Goal: Complete application form

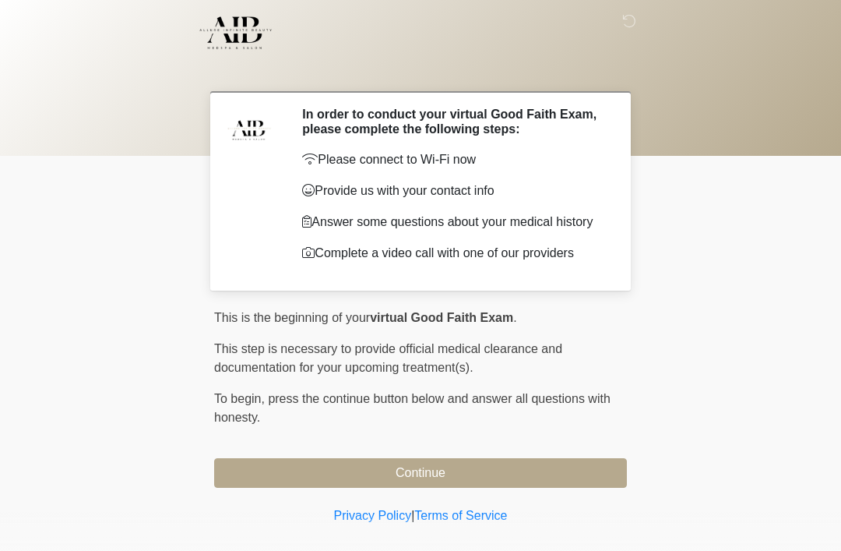
scroll to position [26, 0]
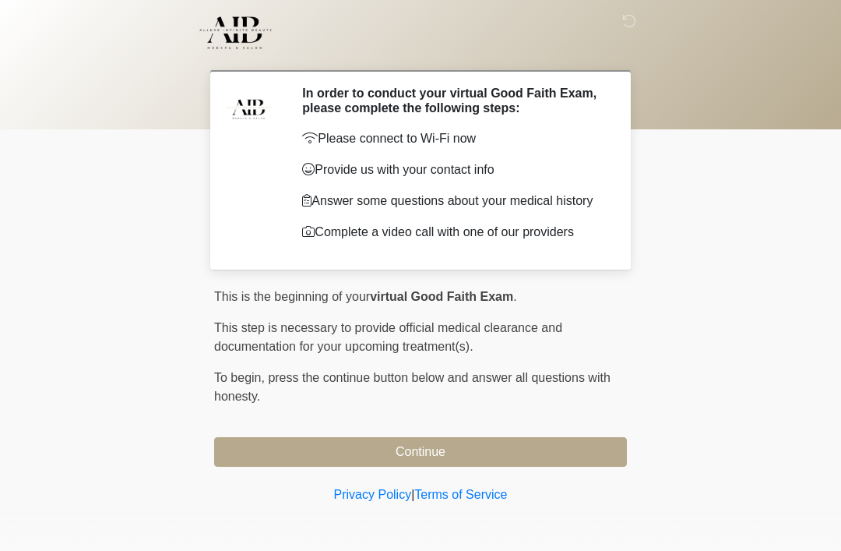
click at [278, 451] on button "Continue" at bounding box center [420, 452] width 413 height 30
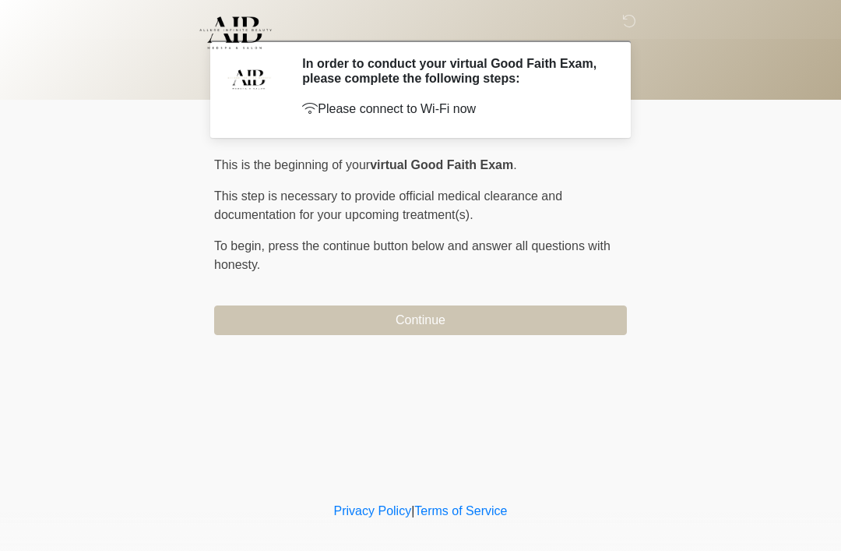
scroll to position [0, 0]
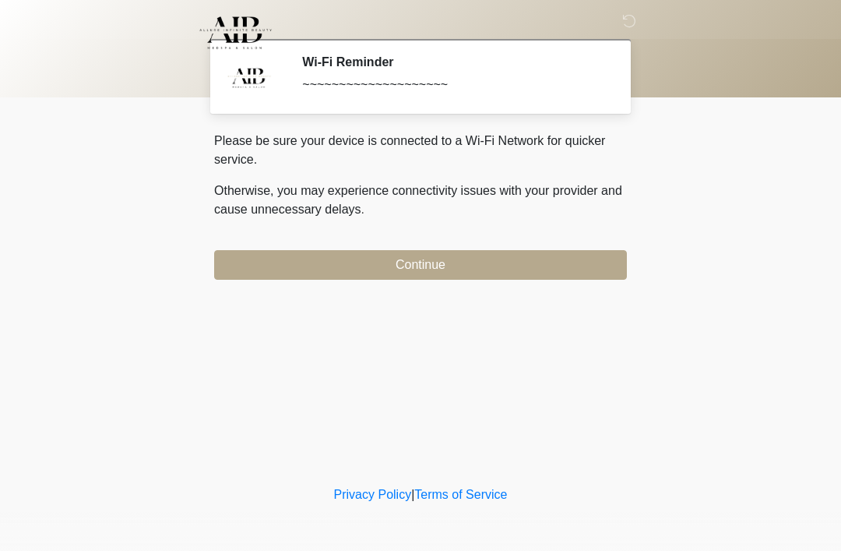
click at [237, 266] on button "Continue" at bounding box center [420, 265] width 413 height 30
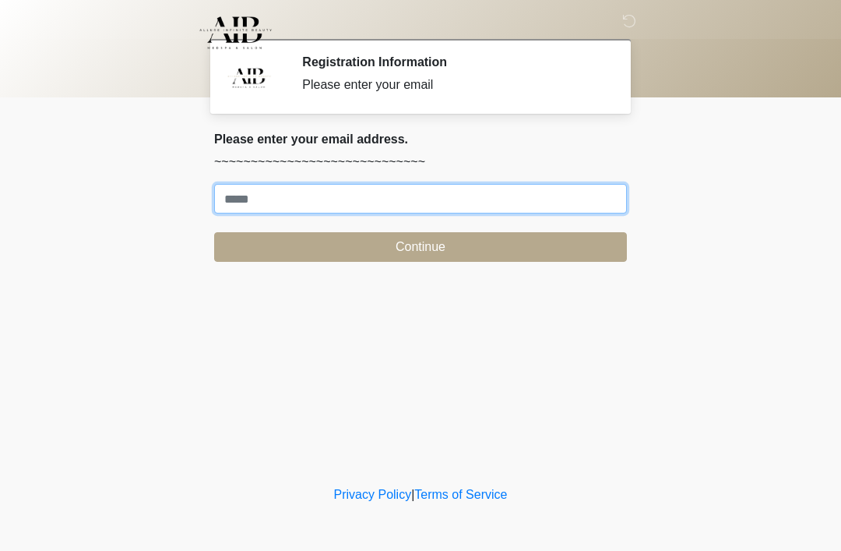
click at [249, 199] on input "Where should we email your treatment plan?" at bounding box center [420, 199] width 413 height 30
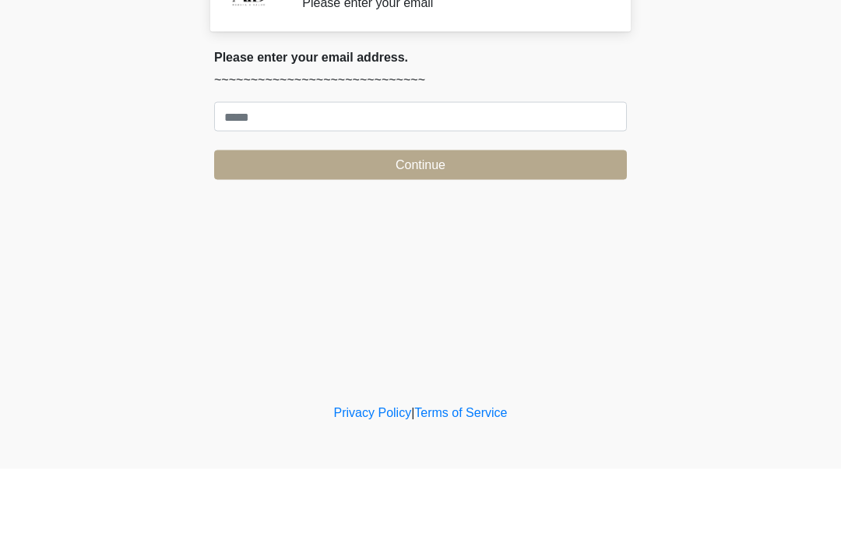
click at [114, 129] on body "‎ ‎ Registration Information Please enter your email Please connect to Wi-Fi no…" at bounding box center [420, 275] width 841 height 551
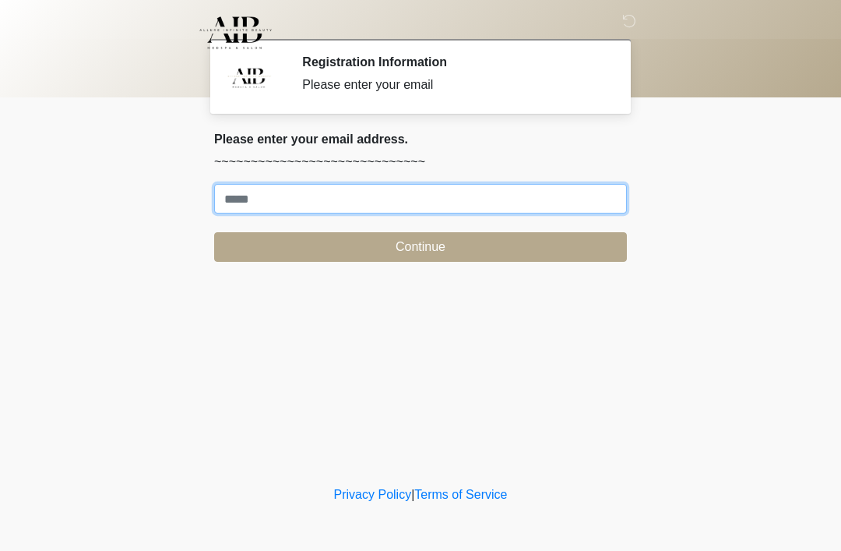
click at [223, 203] on input "Where should we email your treatment plan?" at bounding box center [420, 199] width 413 height 30
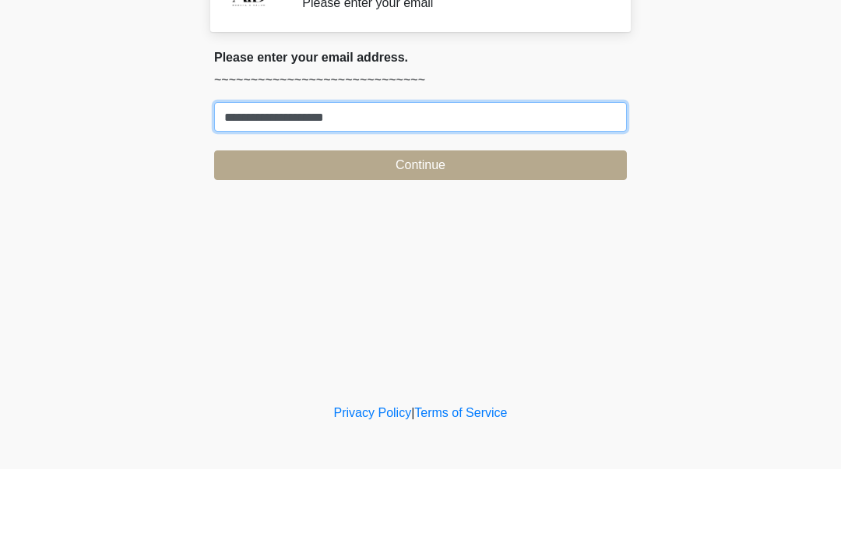
type input "**********"
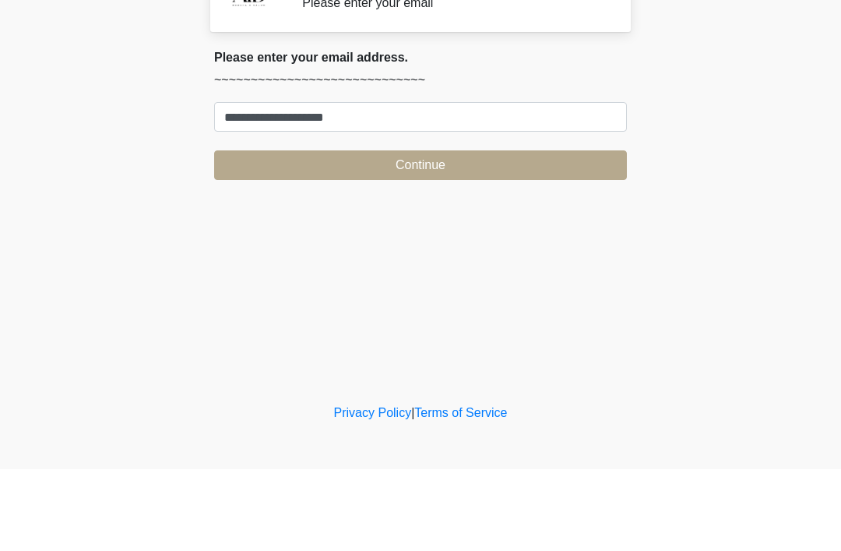
click at [446, 232] on button "Continue" at bounding box center [420, 247] width 413 height 30
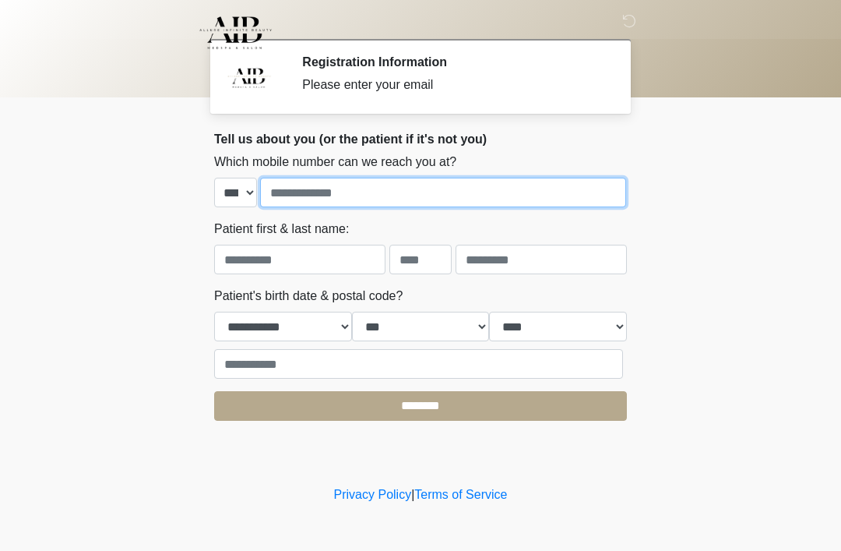
click at [407, 185] on input "tel" at bounding box center [443, 193] width 366 height 30
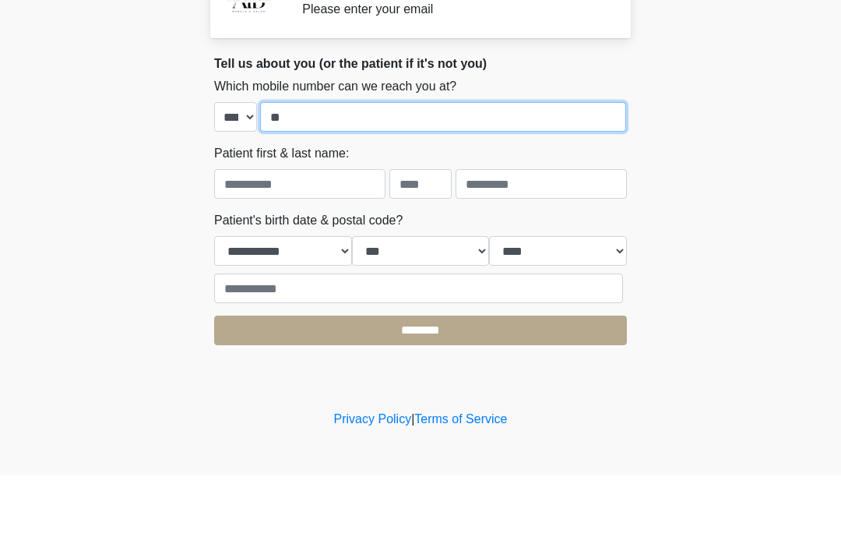
type input "*"
type input "**********"
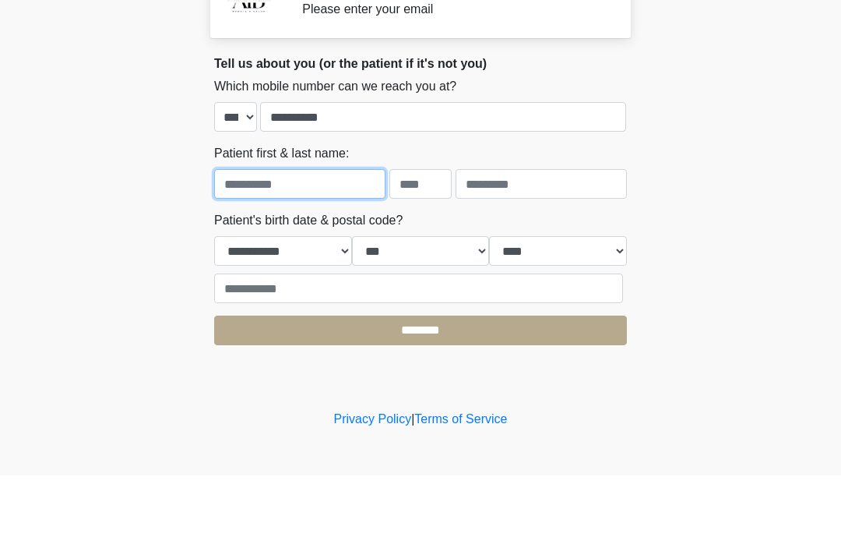
click at [307, 245] on input "text" at bounding box center [299, 260] width 171 height 30
type input "******"
click at [413, 245] on input "text" at bounding box center [420, 260] width 62 height 30
type input "*"
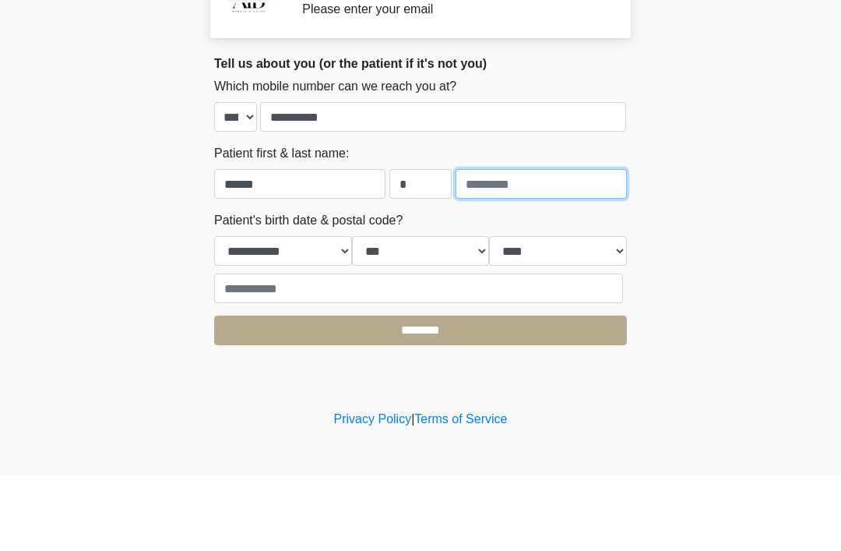
click at [516, 245] on input "text" at bounding box center [541, 260] width 171 height 30
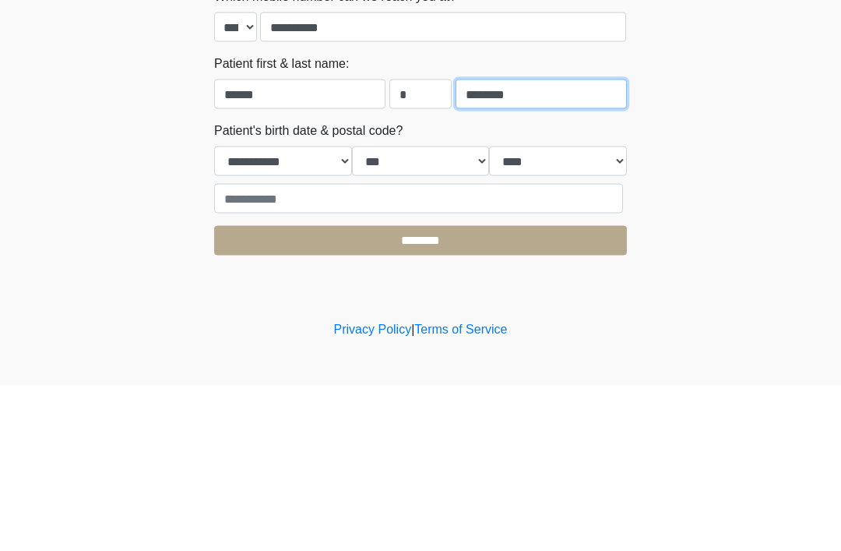
type input "********"
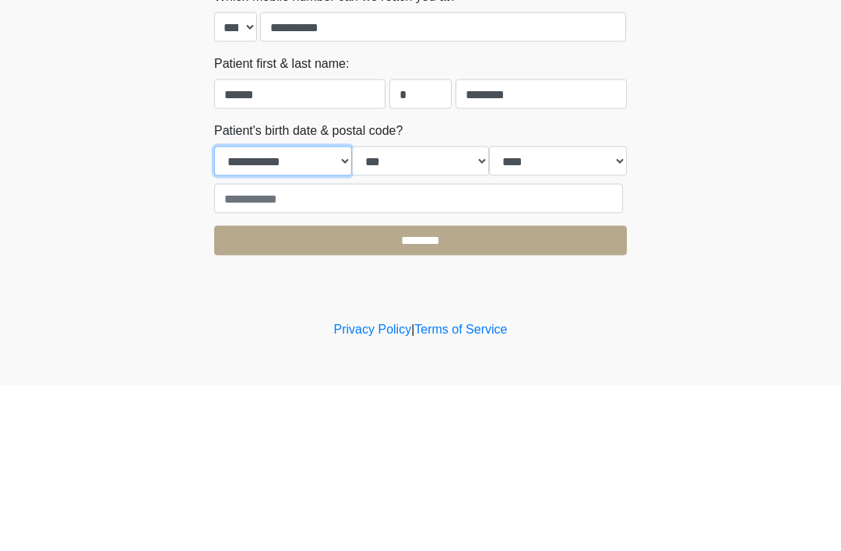
click at [283, 311] on select "**********" at bounding box center [283, 326] width 138 height 30
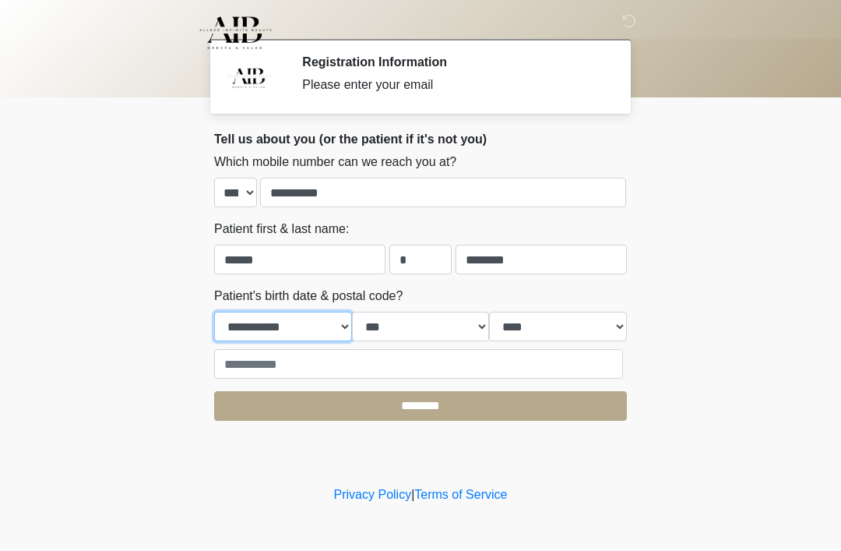
select select "*"
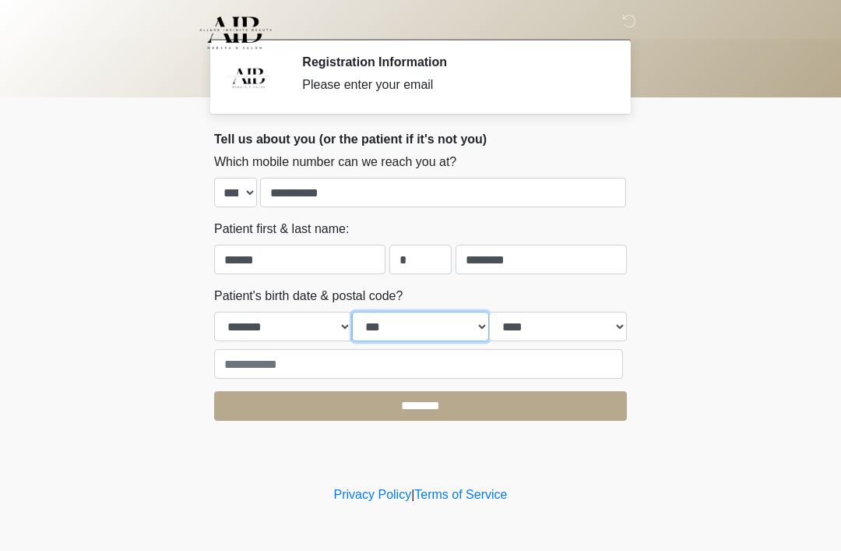
click at [422, 326] on select "*** * * * * * * * * * ** ** ** ** ** ** ** ** ** ** ** ** ** ** ** ** ** ** ** …" at bounding box center [421, 326] width 138 height 30
select select "*"
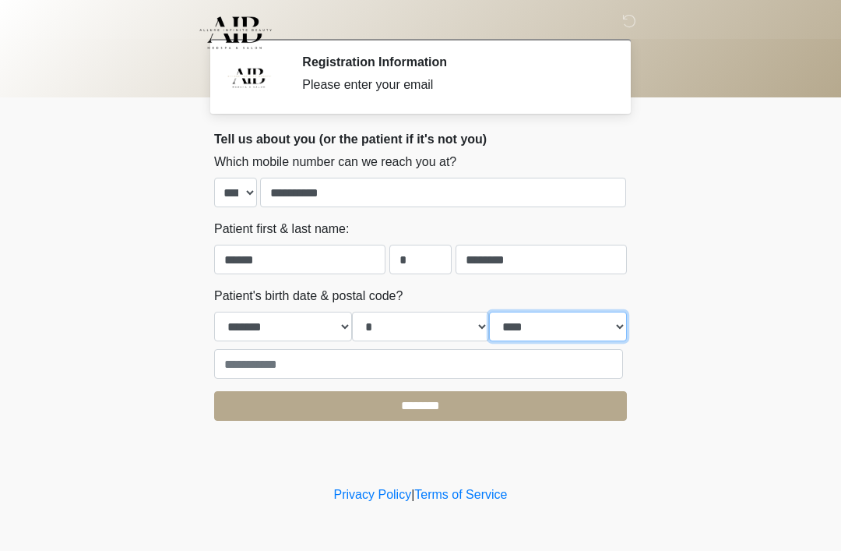
click at [554, 326] on select "**** **** **** **** **** **** **** **** **** **** **** **** **** **** **** ****…" at bounding box center [558, 326] width 138 height 30
select select "****"
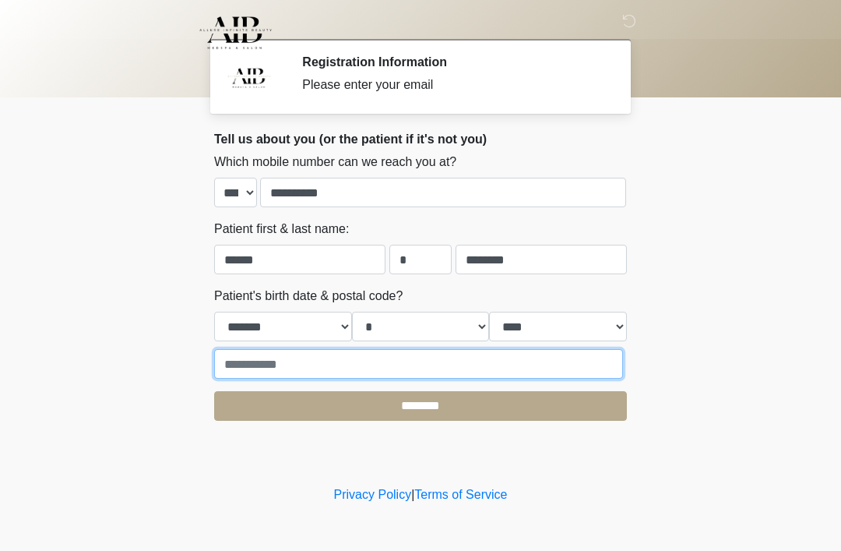
click at [421, 353] on input "text" at bounding box center [418, 364] width 409 height 30
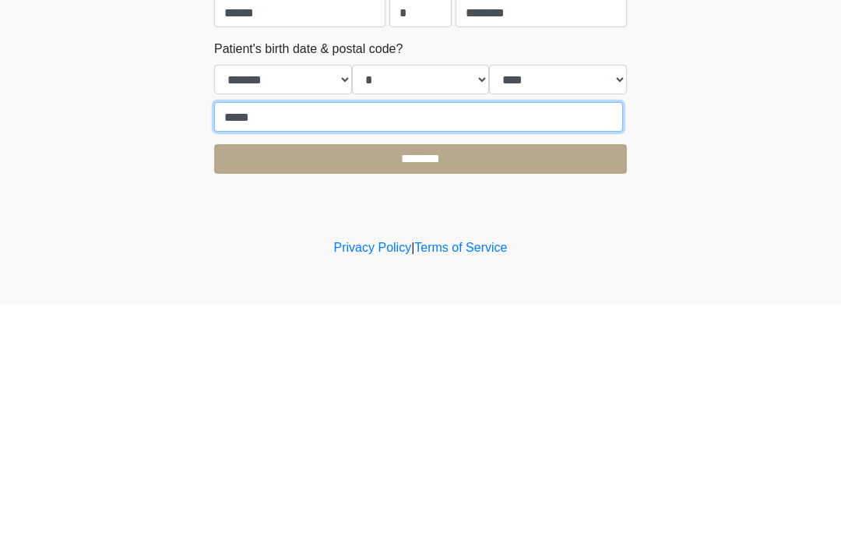
type input "*****"
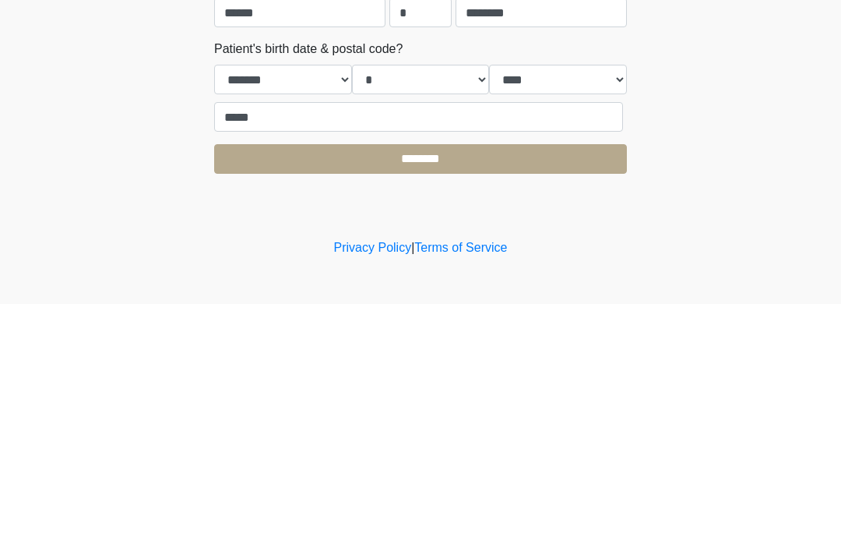
click at [438, 391] on input "********" at bounding box center [420, 406] width 413 height 30
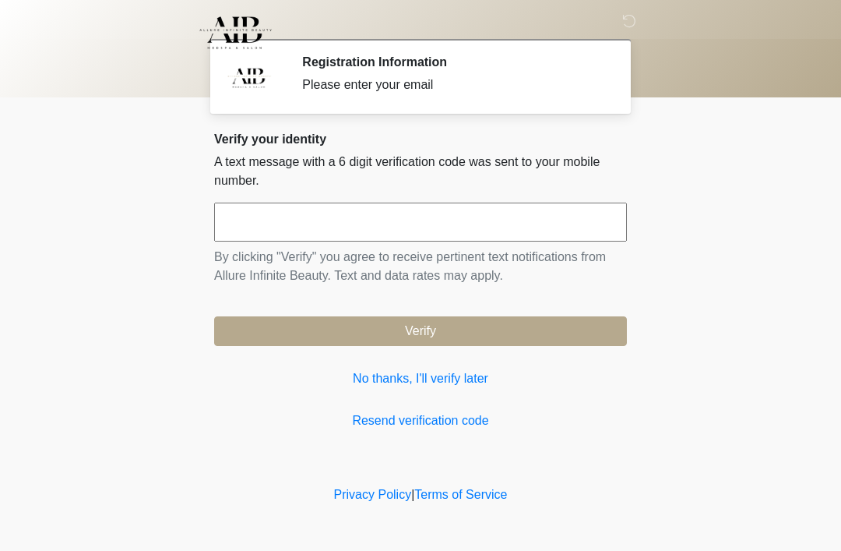
click at [353, 215] on input "text" at bounding box center [420, 221] width 413 height 39
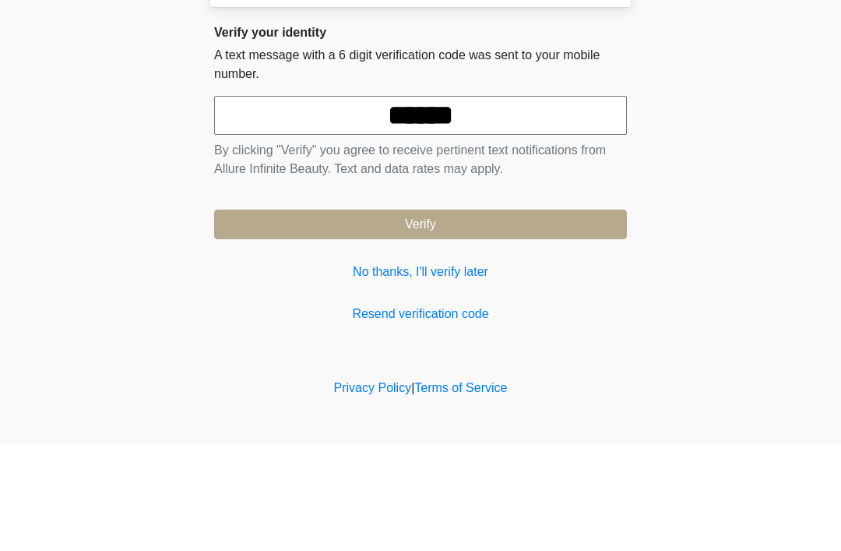
type input "******"
click at [464, 316] on button "Verify" at bounding box center [420, 331] width 413 height 30
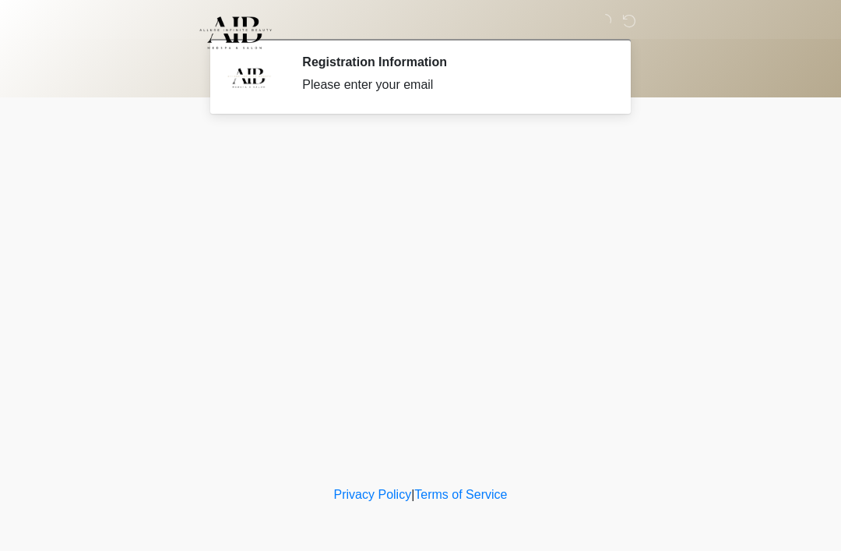
click at [466, 340] on div "‎ ‎ Registration Information Please enter your email Please connect to Wi-Fi no…" at bounding box center [420, 241] width 467 height 451
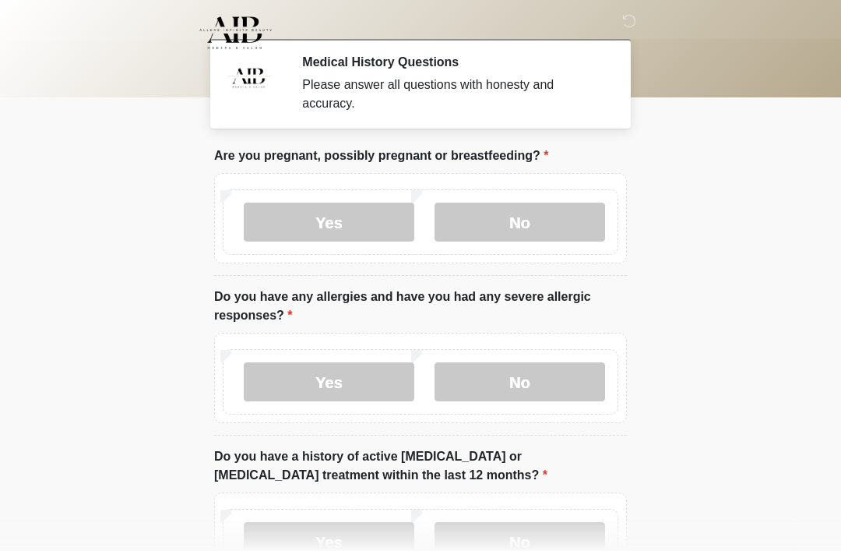
click at [490, 212] on label "No" at bounding box center [520, 221] width 171 height 39
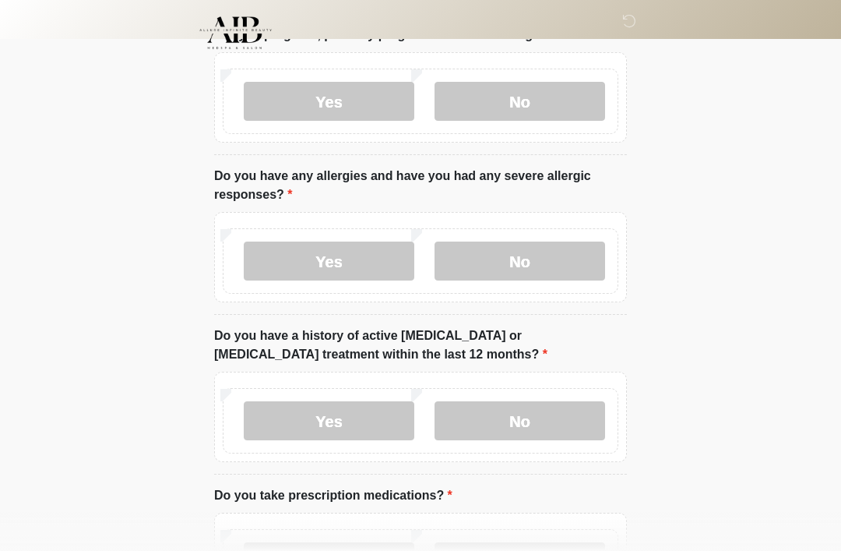
scroll to position [125, 0]
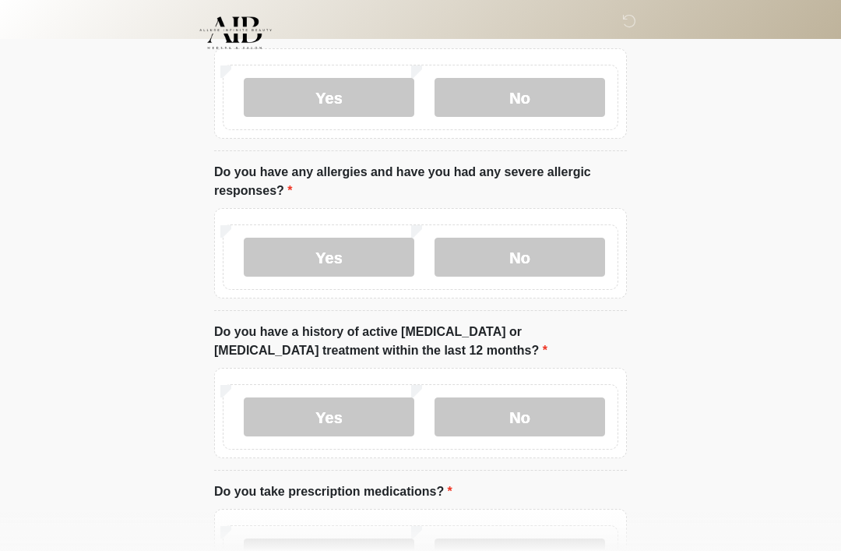
click at [354, 266] on label "Yes" at bounding box center [329, 257] width 171 height 39
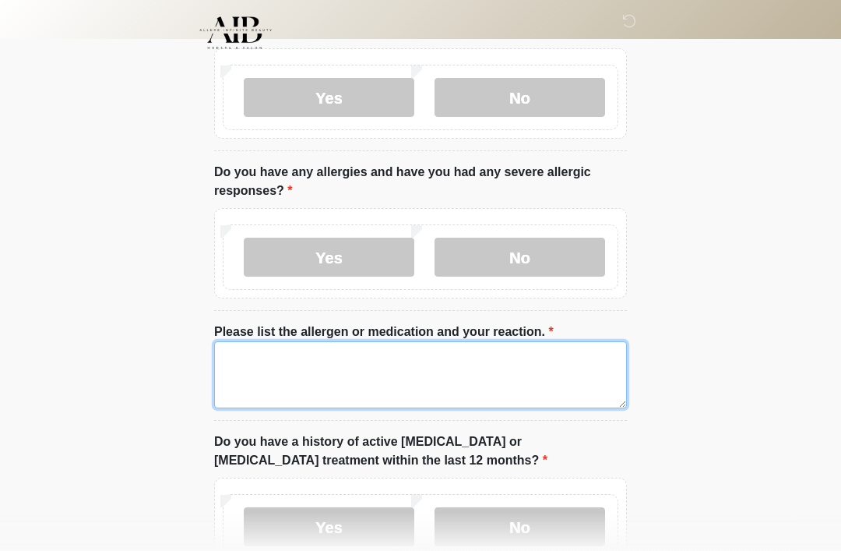
click at [349, 373] on textarea "Please list the allergen or medication and your reaction." at bounding box center [420, 374] width 413 height 67
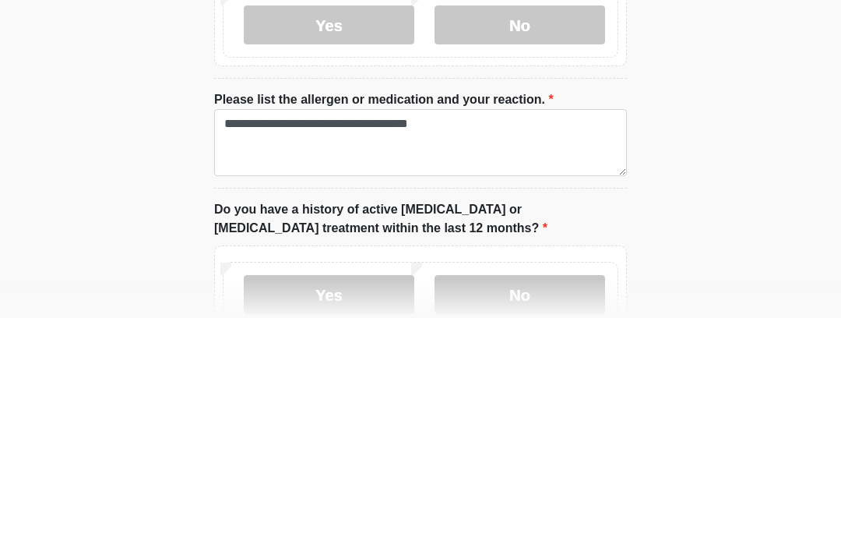
scroll to position [357, 0]
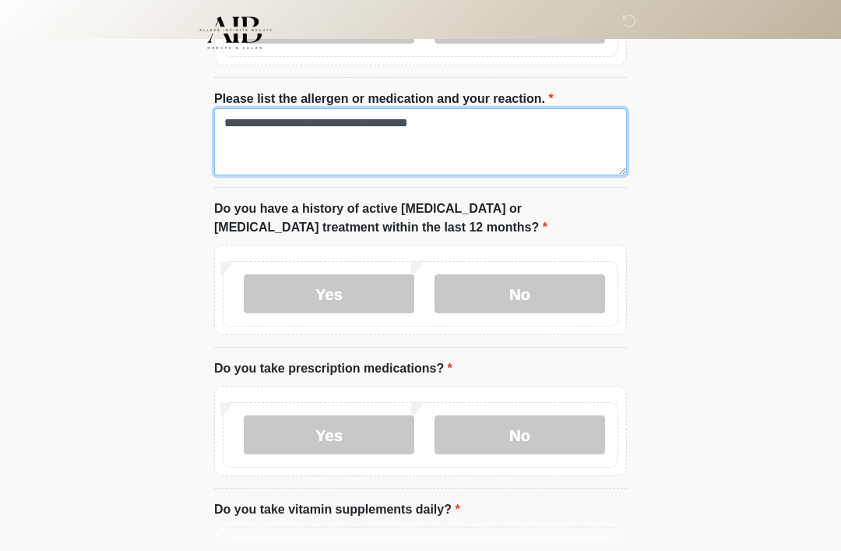
type textarea "**********"
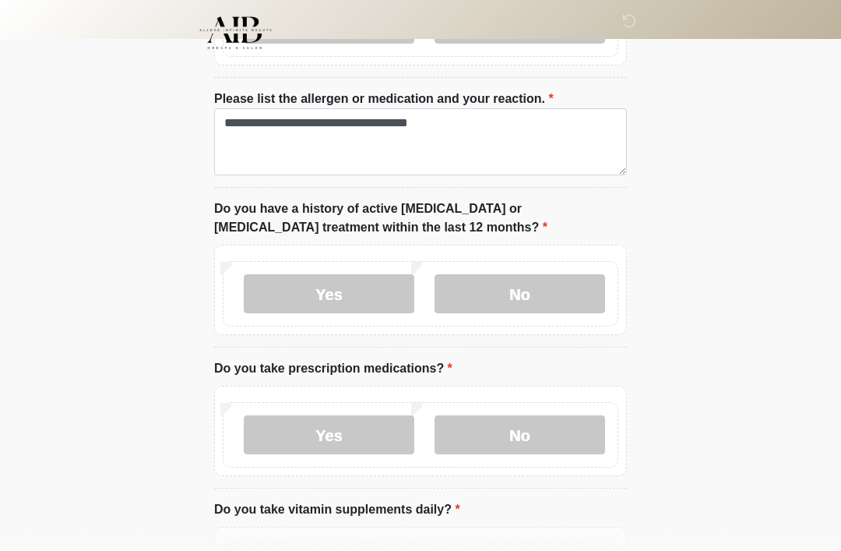
click at [512, 303] on label "No" at bounding box center [520, 293] width 171 height 39
click at [334, 445] on label "Yes" at bounding box center [329, 434] width 171 height 39
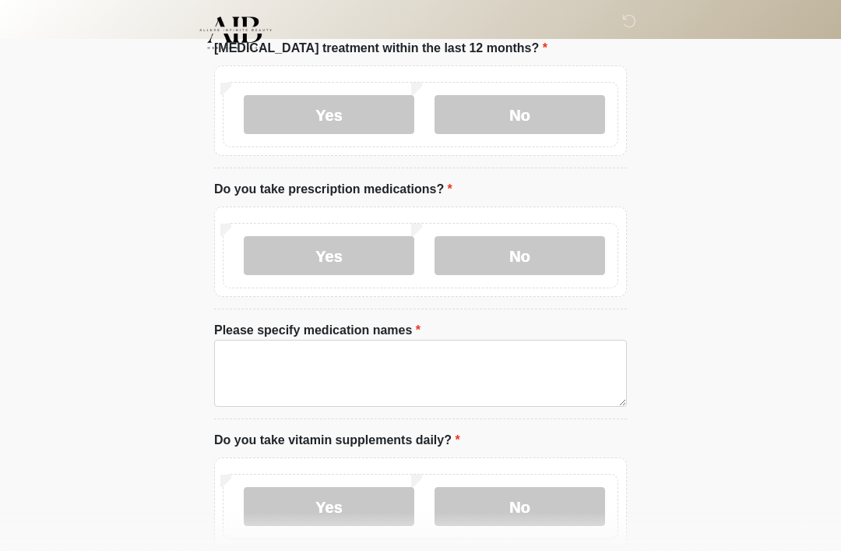
scroll to position [537, 0]
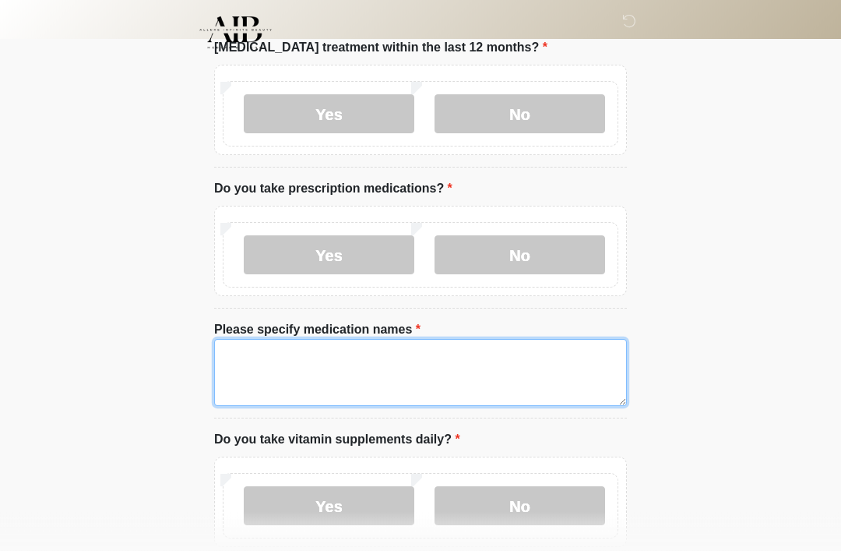
click at [466, 354] on textarea "Please specify medication names" at bounding box center [420, 373] width 413 height 67
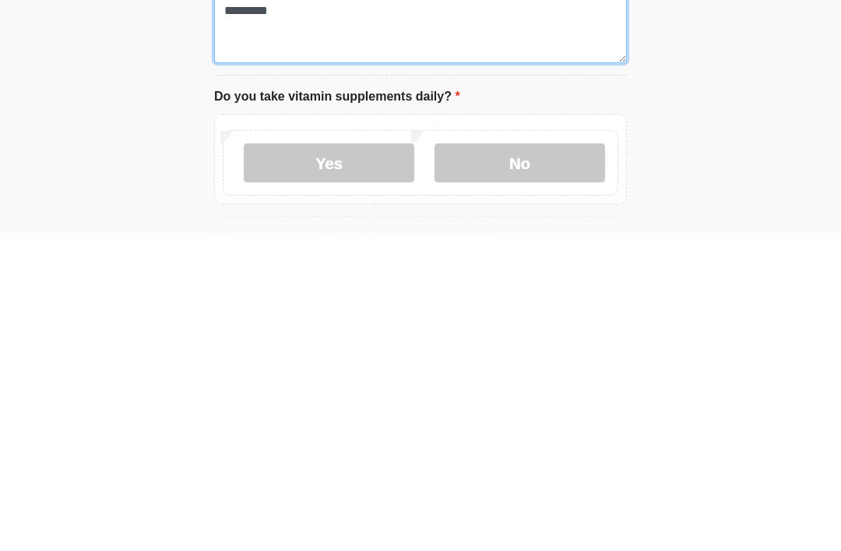
scroll to position [565, 0]
type textarea "*********"
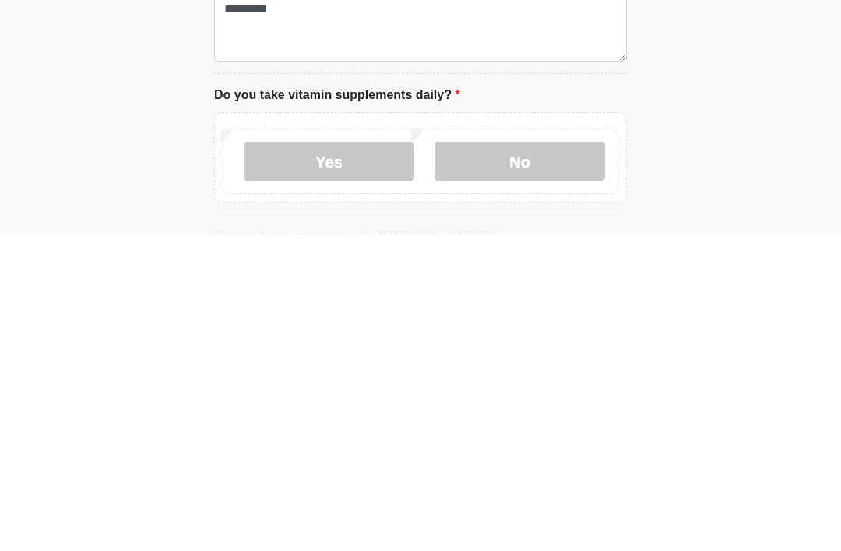
click at [364, 459] on label "Yes" at bounding box center [329, 478] width 171 height 39
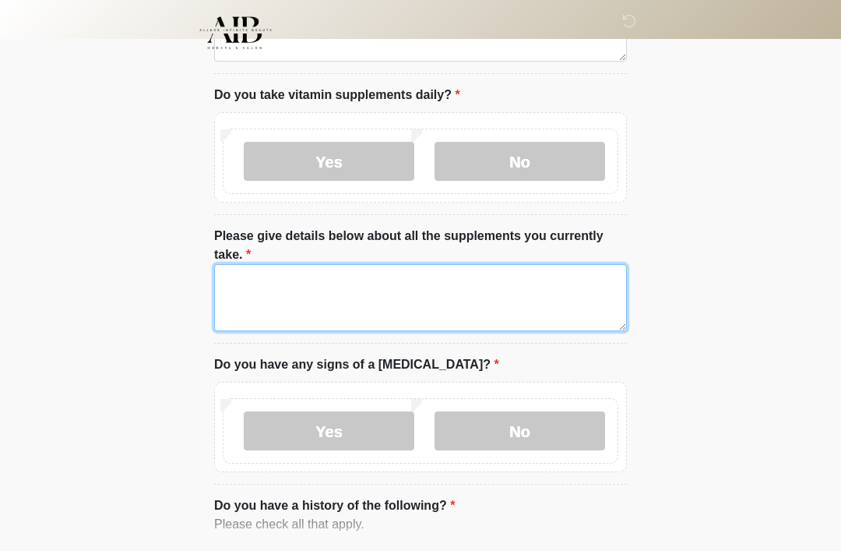
click at [463, 283] on textarea "Please give details below about all the supplements you currently take." at bounding box center [420, 297] width 413 height 67
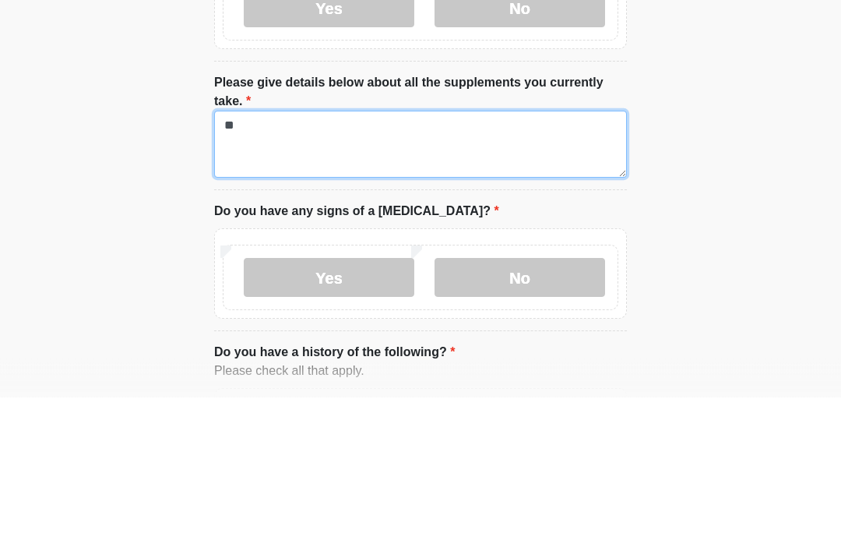
type textarea "*"
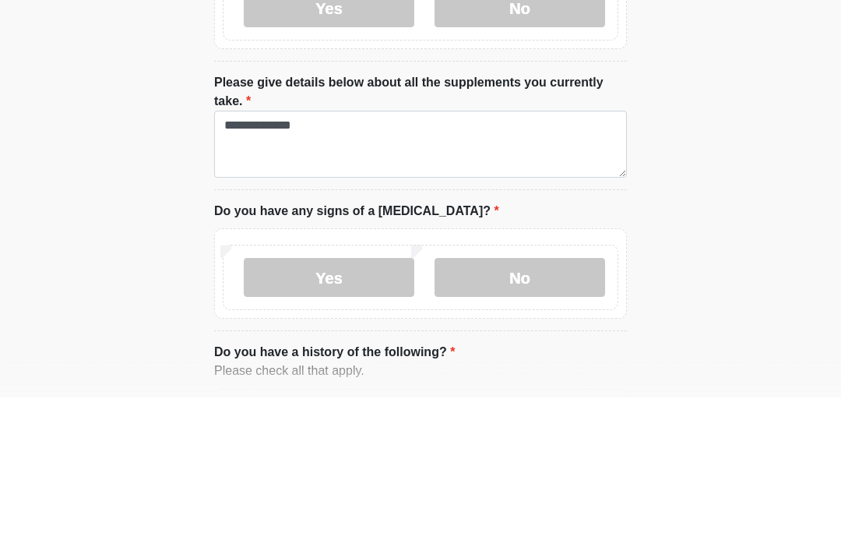
scroll to position [1035, 0]
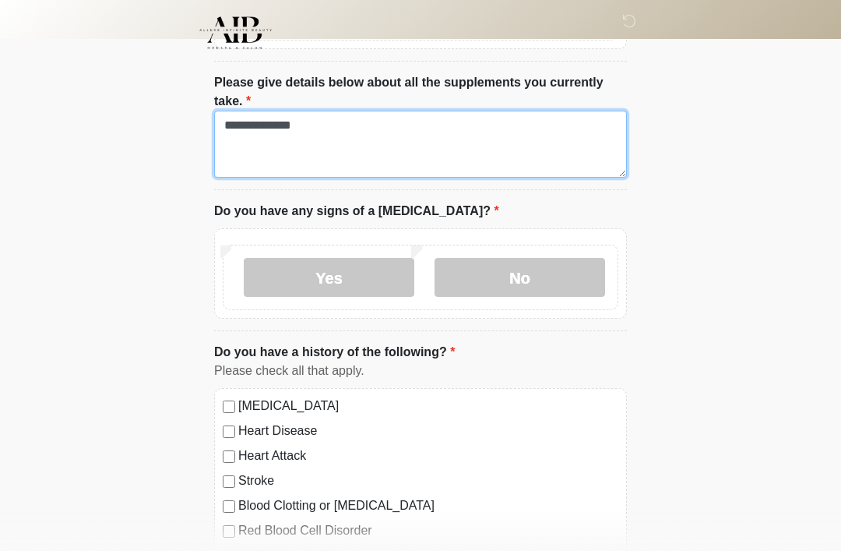
type textarea "**********"
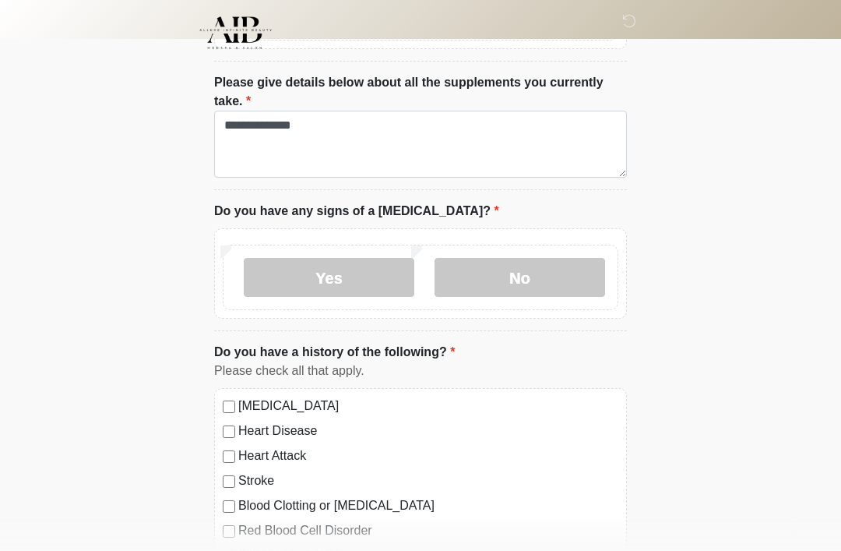
click at [347, 266] on label "Yes" at bounding box center [329, 277] width 171 height 39
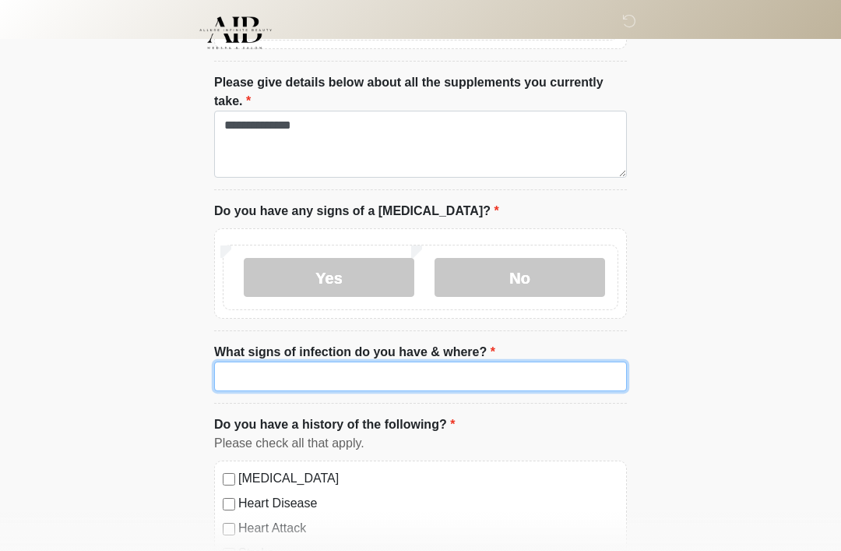
click at [465, 381] on input "What signs of infection do you have & where?" at bounding box center [420, 376] width 413 height 30
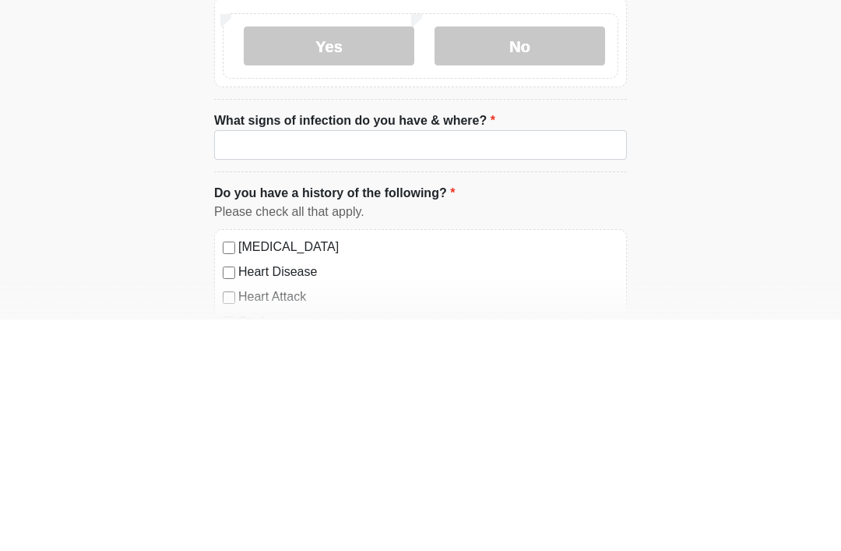
click at [530, 258] on label "No" at bounding box center [520, 277] width 171 height 39
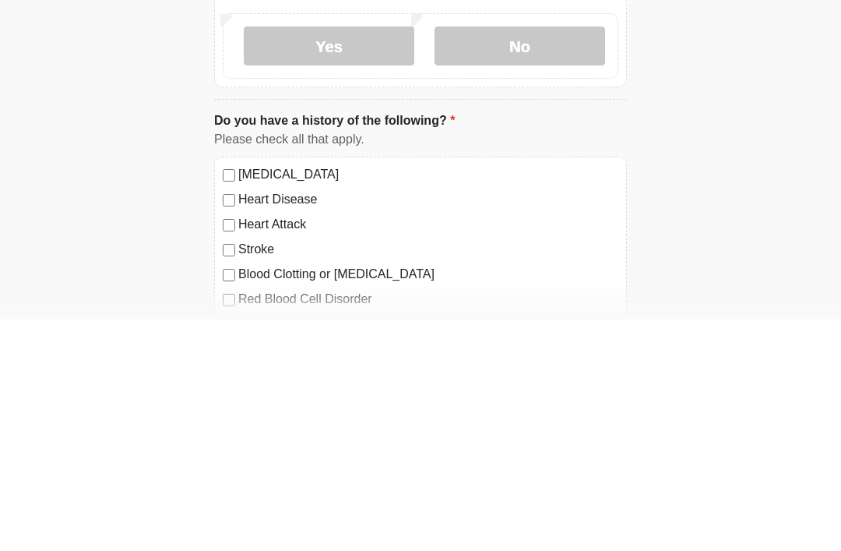
scroll to position [1266, 0]
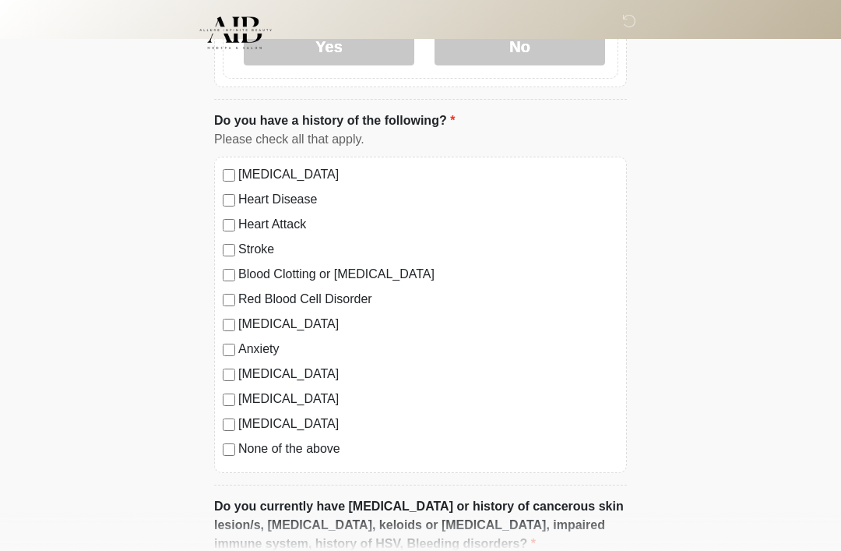
click at [252, 349] on label "Anxiety" at bounding box center [428, 349] width 380 height 19
click at [275, 328] on label "Depression" at bounding box center [428, 324] width 380 height 19
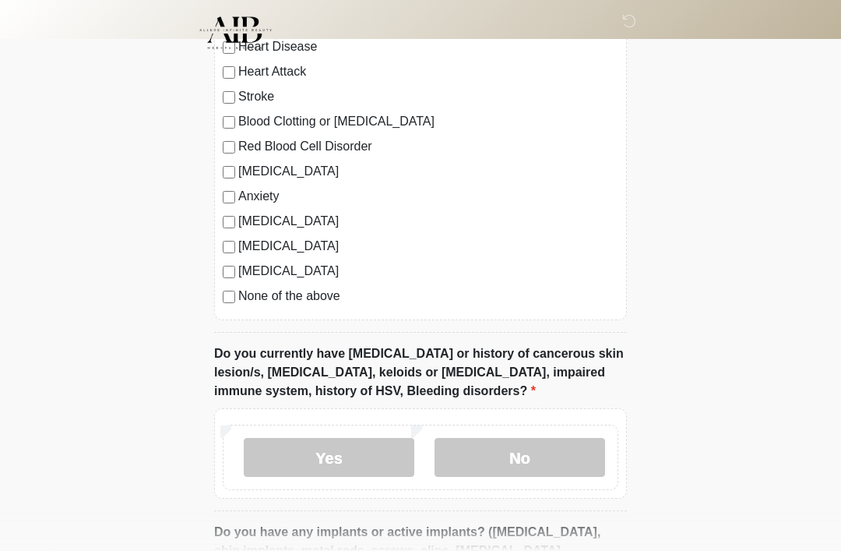
scroll to position [1445, 0]
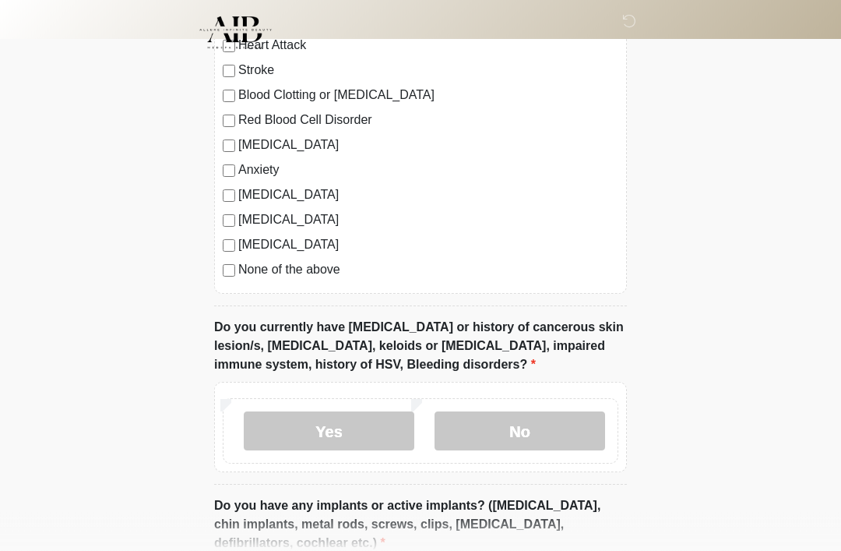
click at [506, 431] on label "No" at bounding box center [520, 431] width 171 height 39
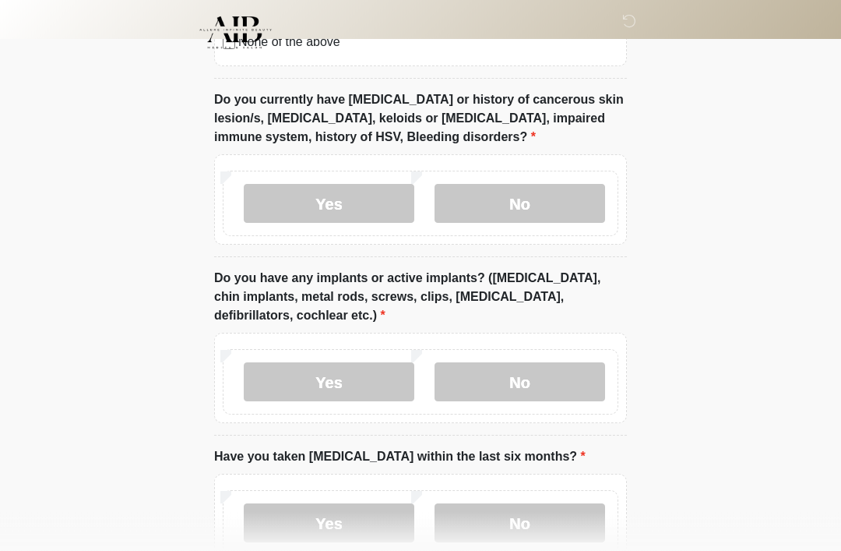
scroll to position [1673, 0]
click at [497, 375] on label "No" at bounding box center [520, 381] width 171 height 39
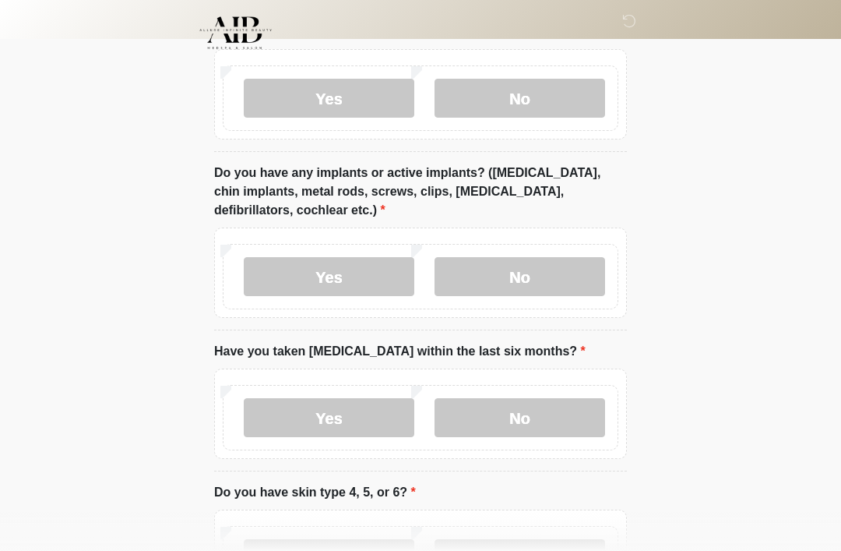
click at [524, 415] on label "No" at bounding box center [520, 417] width 171 height 39
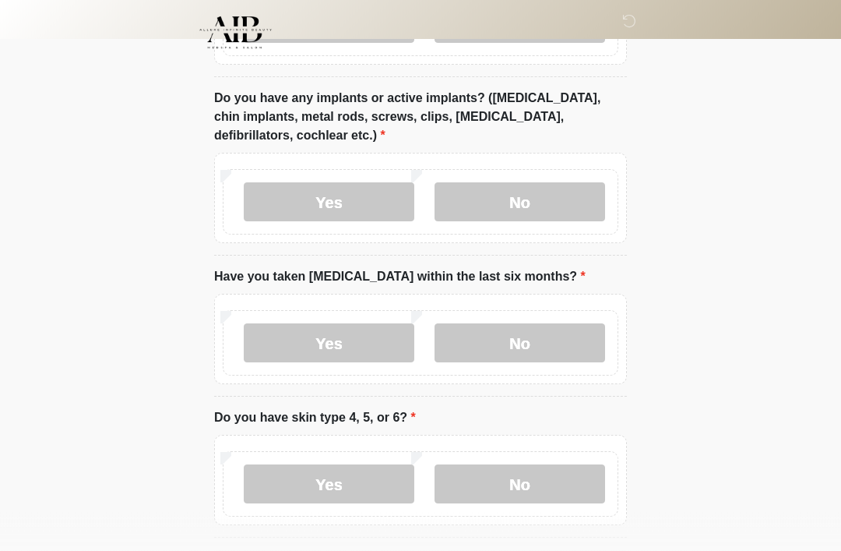
scroll to position [1910, 0]
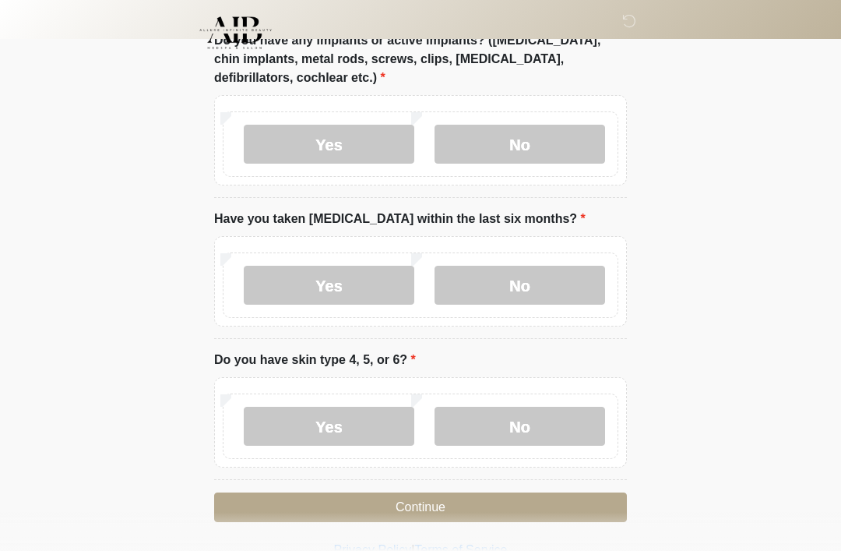
click at [532, 422] on label "No" at bounding box center [520, 425] width 171 height 39
click at [523, 502] on button "Continue" at bounding box center [420, 507] width 413 height 30
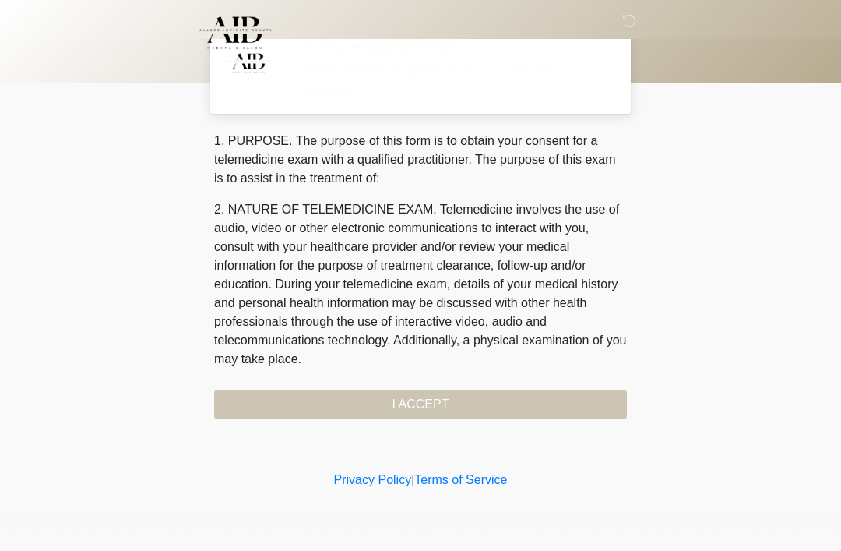
scroll to position [0, 0]
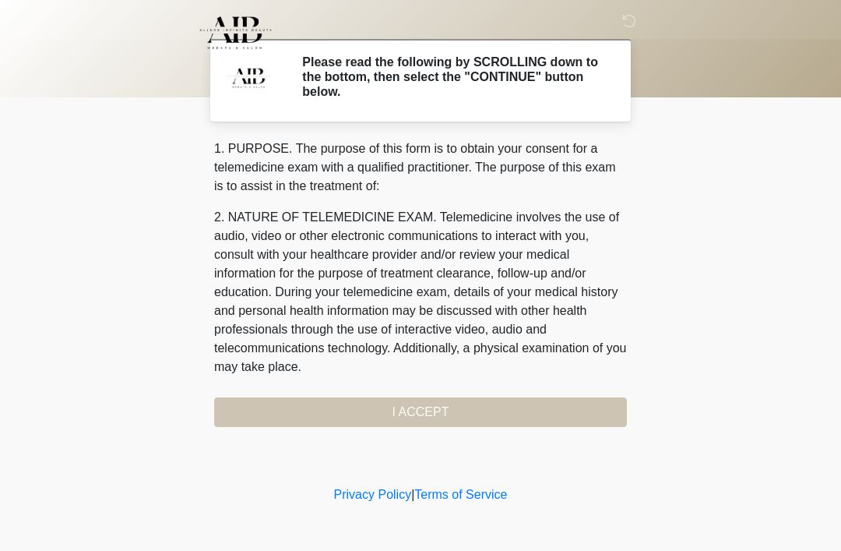
click at [487, 409] on div "1. PURPOSE. The purpose of this form is to obtain your consent for a telemedici…" at bounding box center [420, 282] width 413 height 287
click at [479, 412] on div "1. PURPOSE. The purpose of this form is to obtain your consent for a telemedici…" at bounding box center [420, 282] width 413 height 287
click at [406, 415] on div "1. PURPOSE. The purpose of this form is to obtain your consent for a telemedici…" at bounding box center [420, 282] width 413 height 287
click at [415, 403] on div "1. PURPOSE. The purpose of this form is to obtain your consent for a telemedici…" at bounding box center [420, 282] width 413 height 287
click at [417, 410] on div "1. PURPOSE. The purpose of this form is to obtain your consent for a telemedici…" at bounding box center [420, 282] width 413 height 287
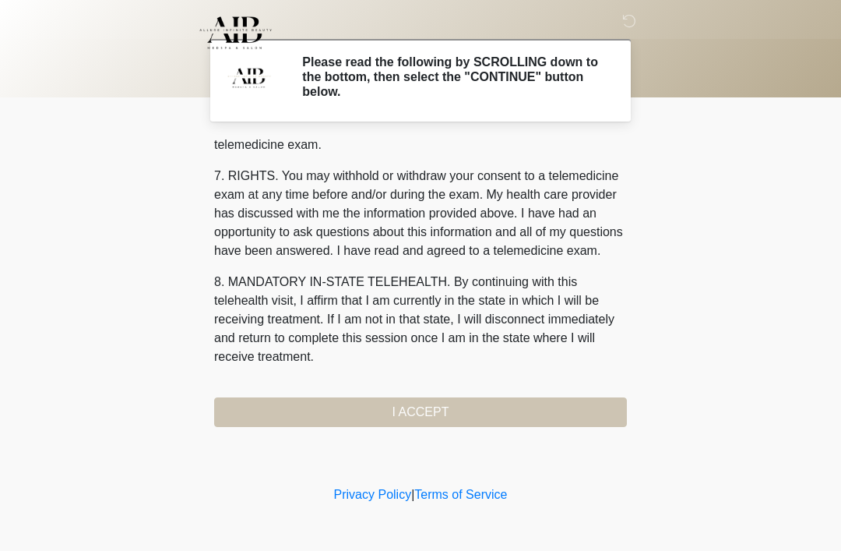
scroll to position [664, 0]
click at [450, 409] on button "I ACCEPT" at bounding box center [420, 412] width 413 height 30
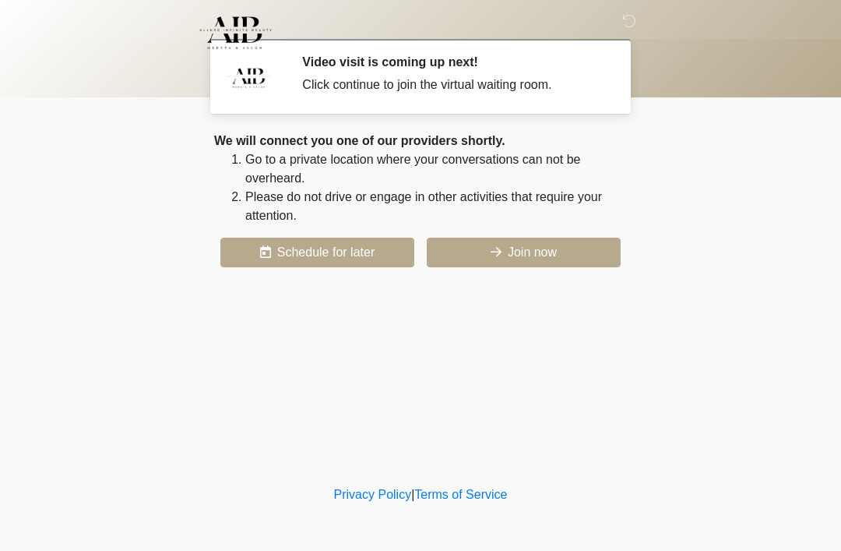
click at [584, 234] on div "We will connect you one of our providers shortly. Go to a private location wher…" at bounding box center [420, 199] width 413 height 135
click at [578, 244] on button "Join now" at bounding box center [524, 253] width 194 height 30
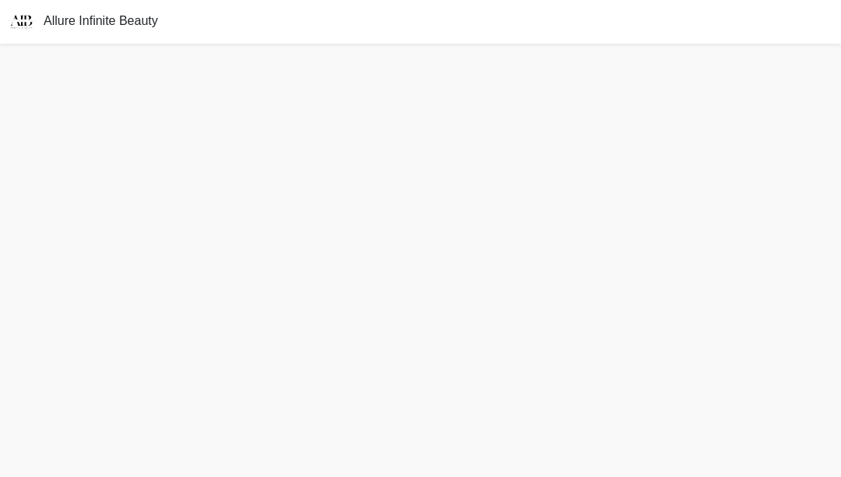
scroll to position [5, 0]
